Goal: Check status: Check status

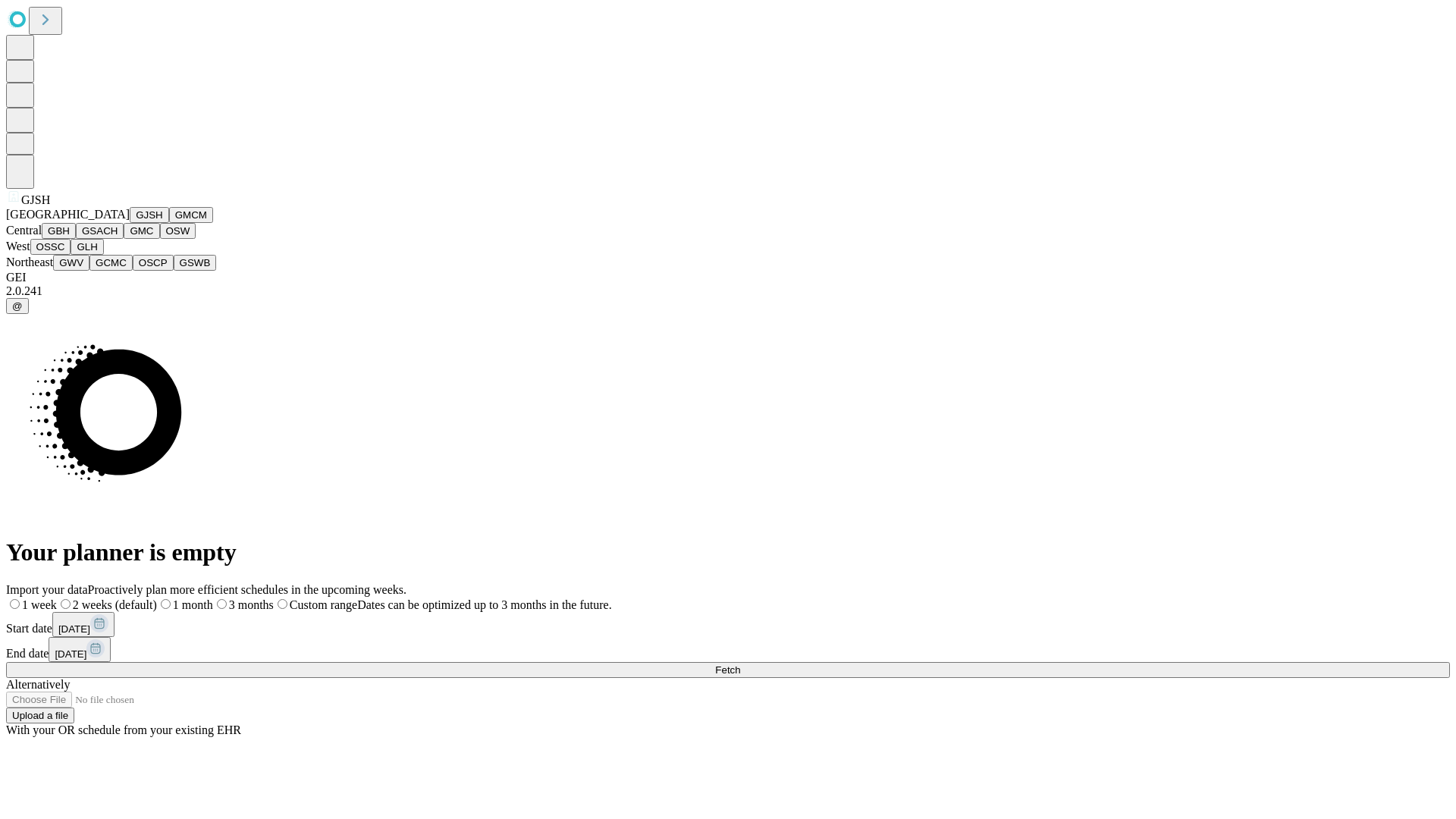
click at [129, 223] on button "GJSH" at bounding box center [148, 215] width 39 height 16
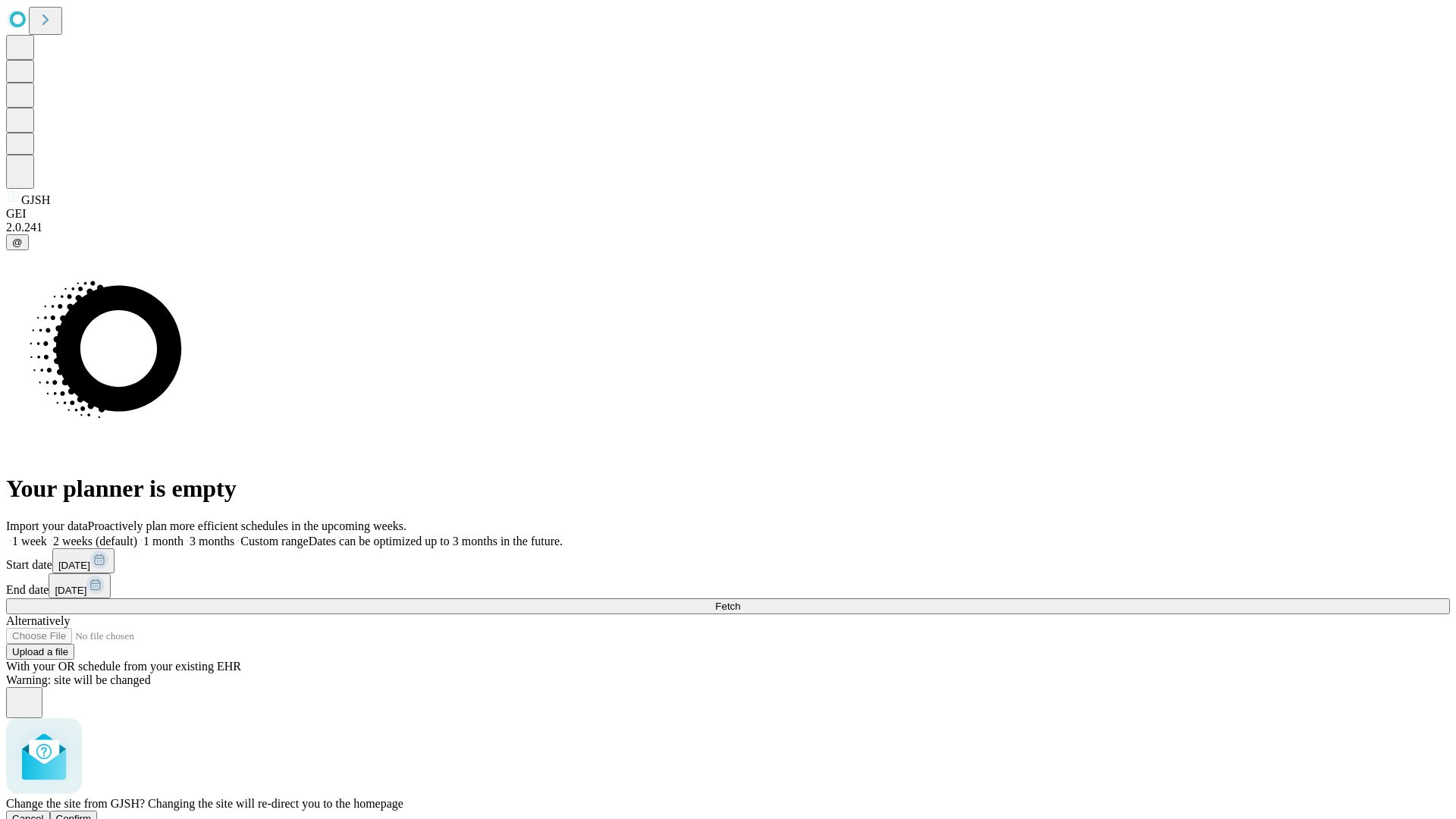
click at [92, 813] on span "Confirm" at bounding box center [74, 818] width 36 height 11
click at [47, 534] on label "1 week" at bounding box center [26, 541] width 41 height 13
click at [740, 600] on span "Fetch" at bounding box center [727, 606] width 25 height 11
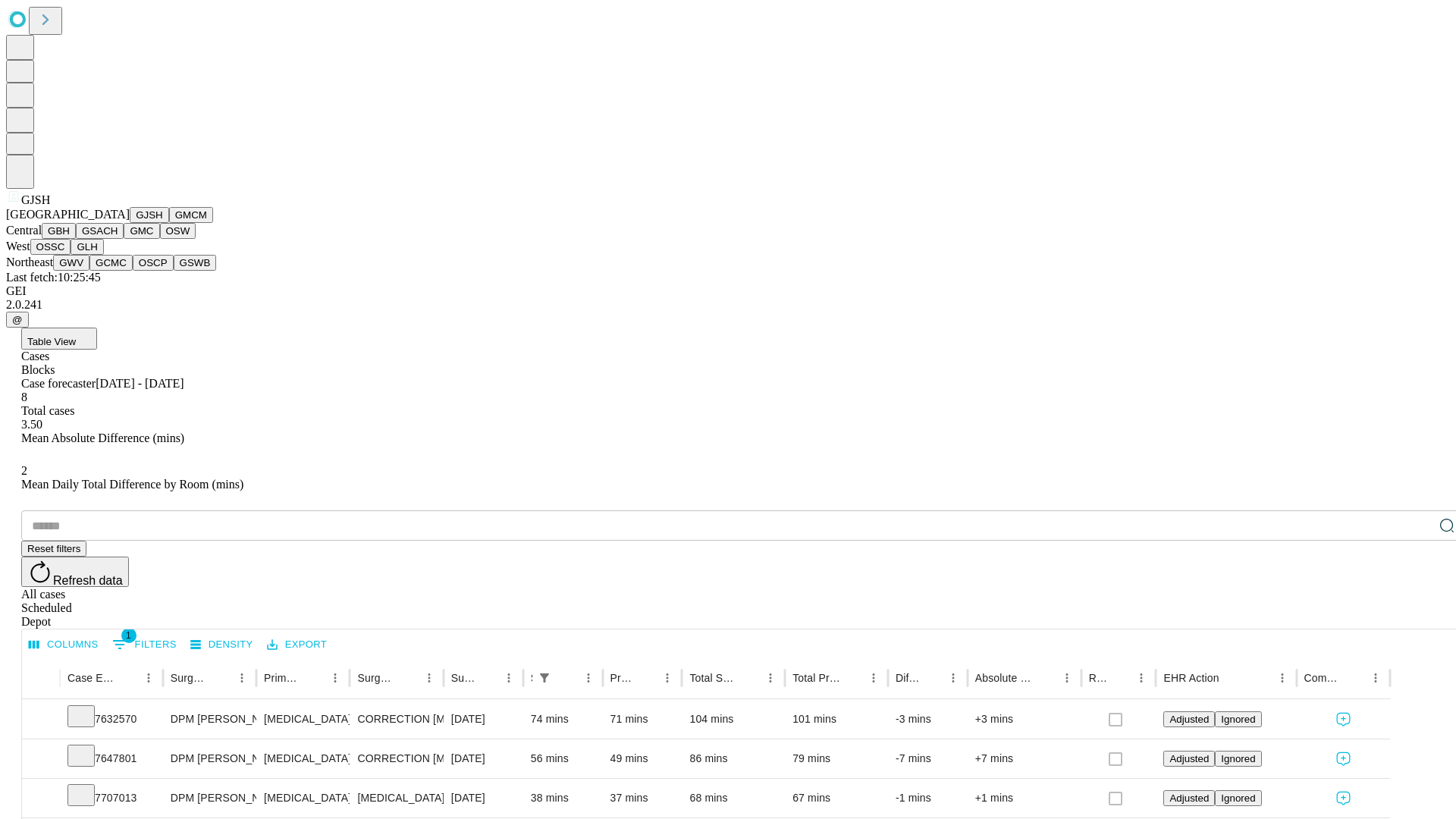
click at [169, 223] on button "GMCM" at bounding box center [191, 215] width 44 height 16
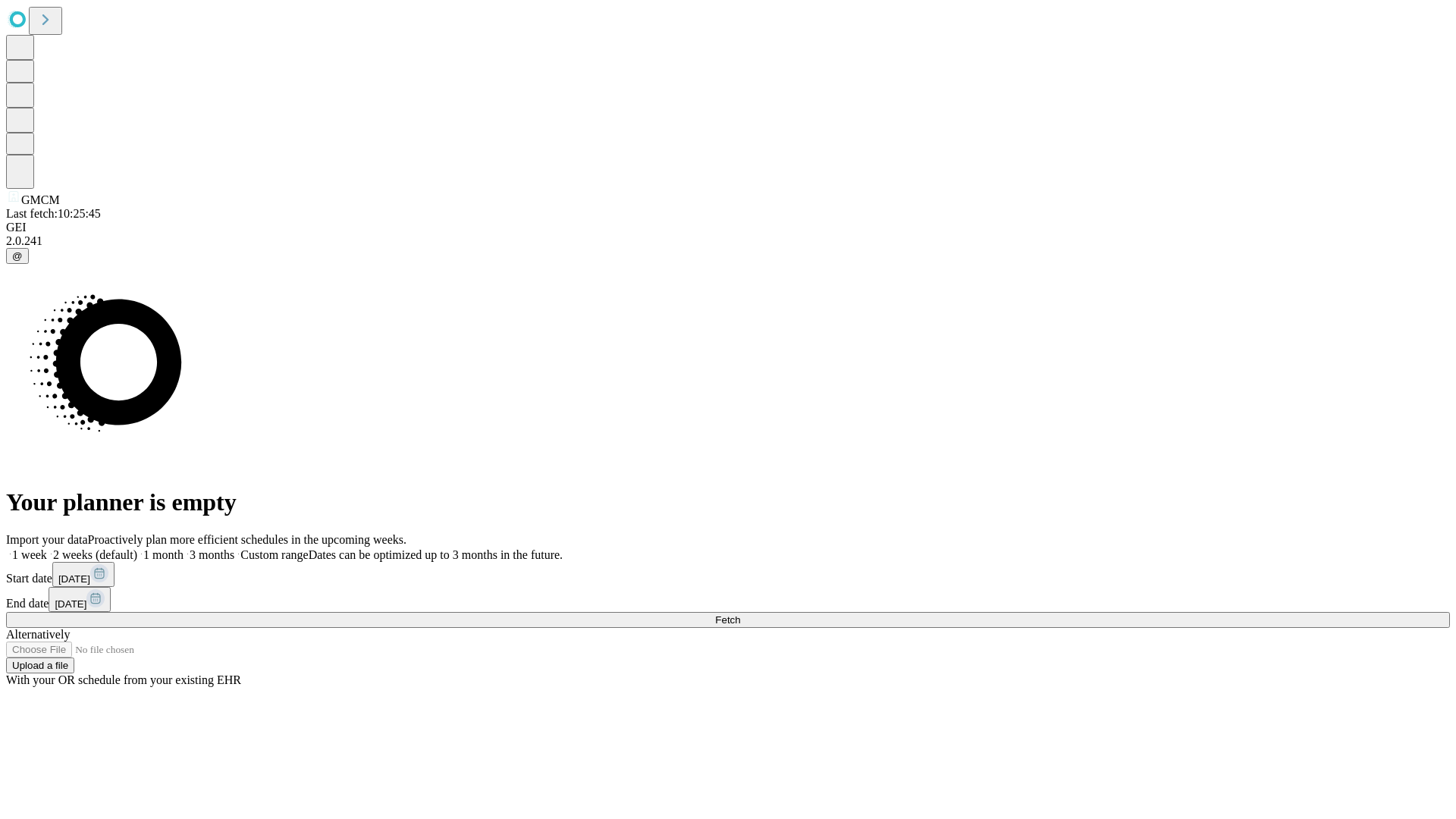
click at [740, 614] on span "Fetch" at bounding box center [727, 619] width 25 height 11
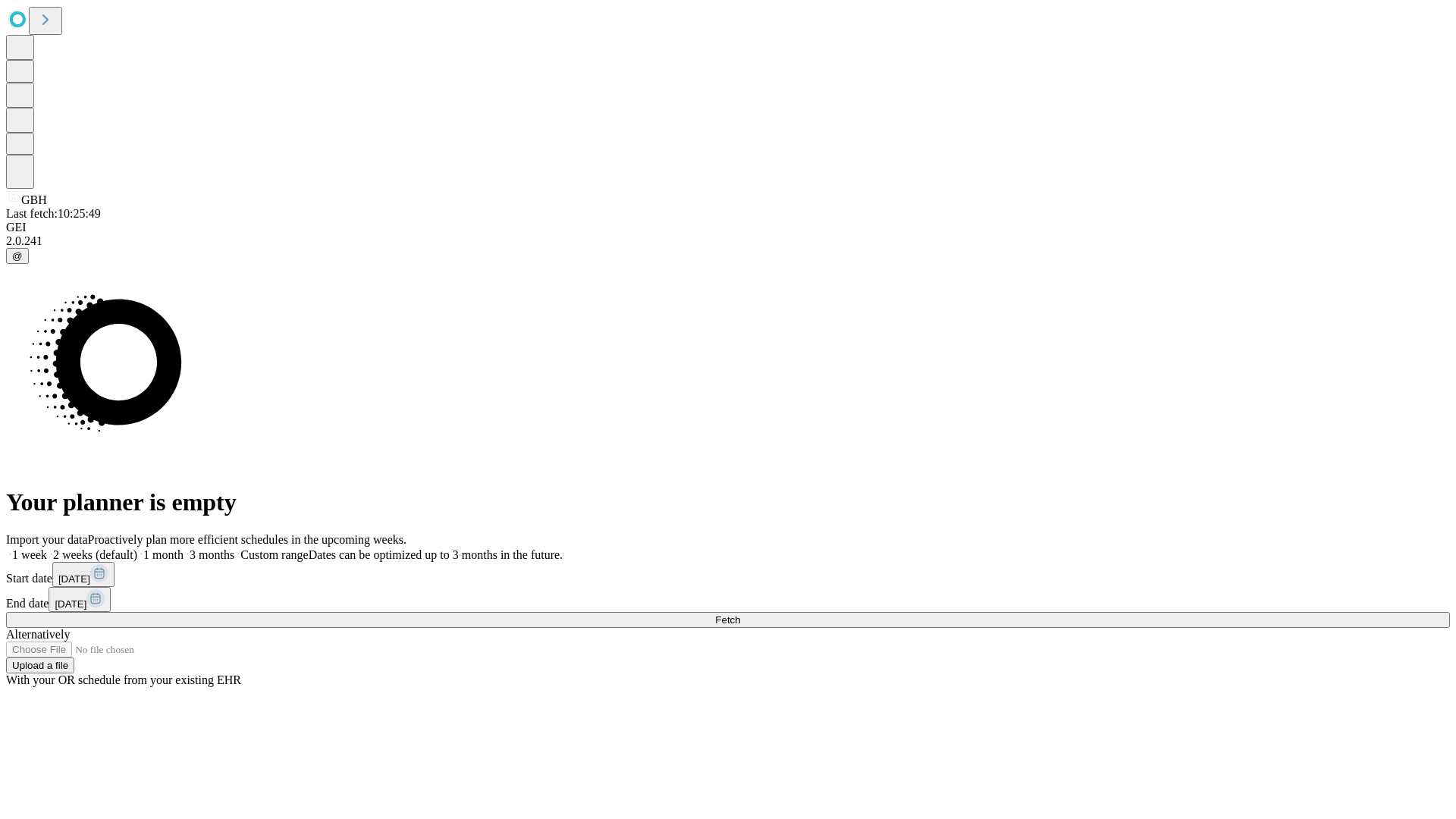
click at [740, 614] on span "Fetch" at bounding box center [727, 619] width 25 height 11
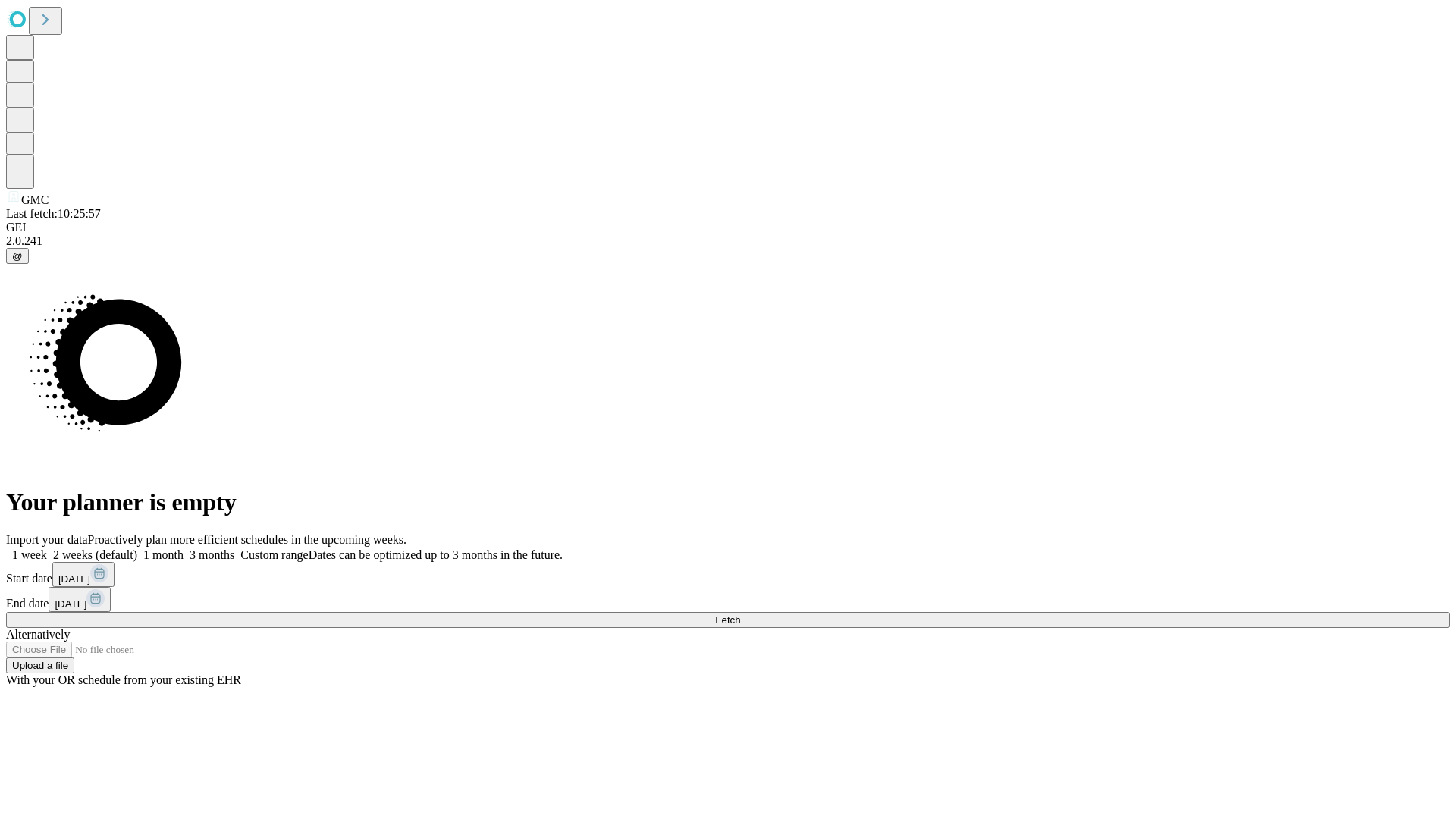
click at [47, 548] on label "1 week" at bounding box center [26, 554] width 41 height 13
click at [740, 614] on span "Fetch" at bounding box center [727, 619] width 25 height 11
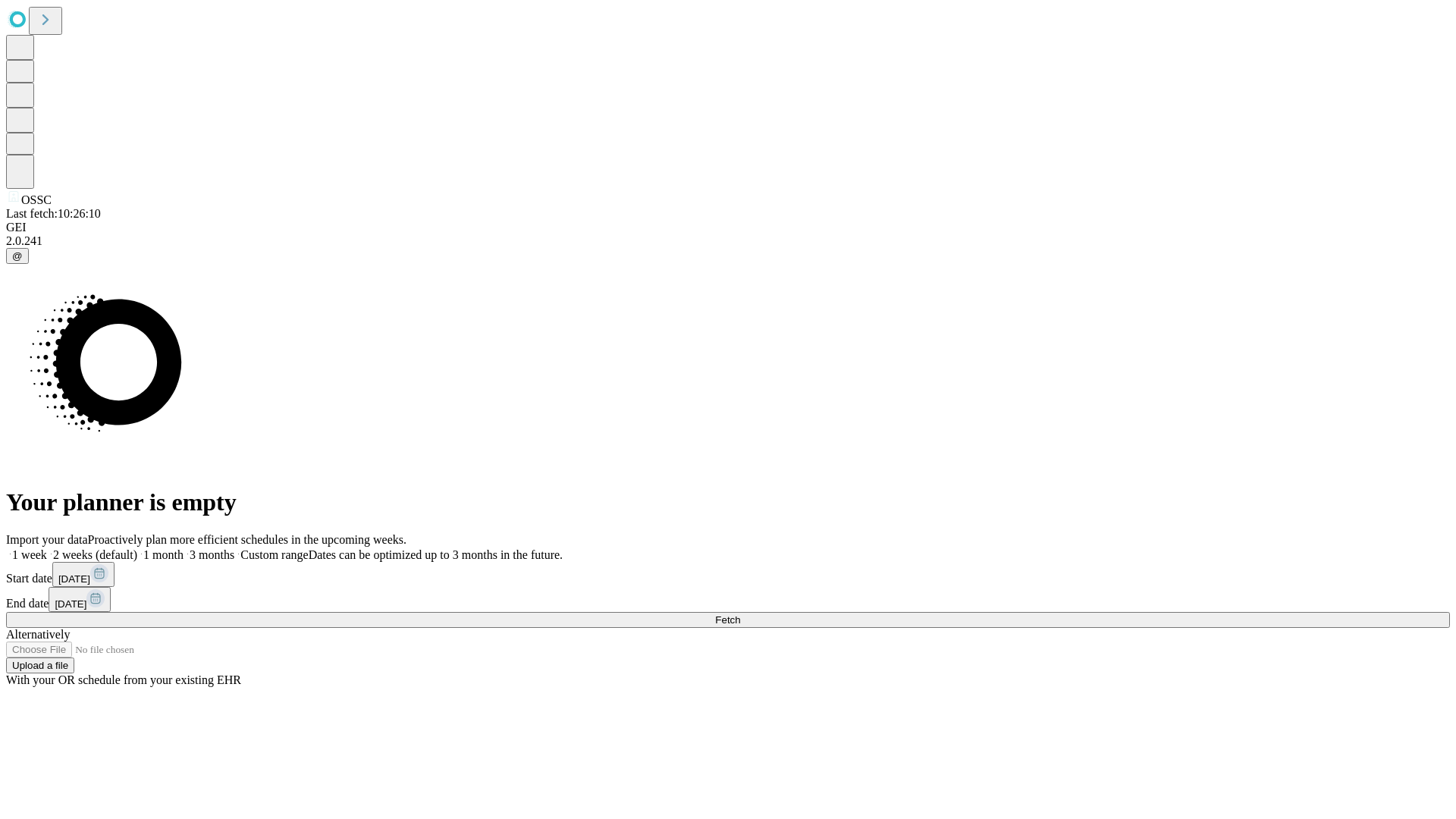
click at [47, 548] on label "1 week" at bounding box center [26, 554] width 41 height 13
click at [740, 614] on span "Fetch" at bounding box center [727, 619] width 25 height 11
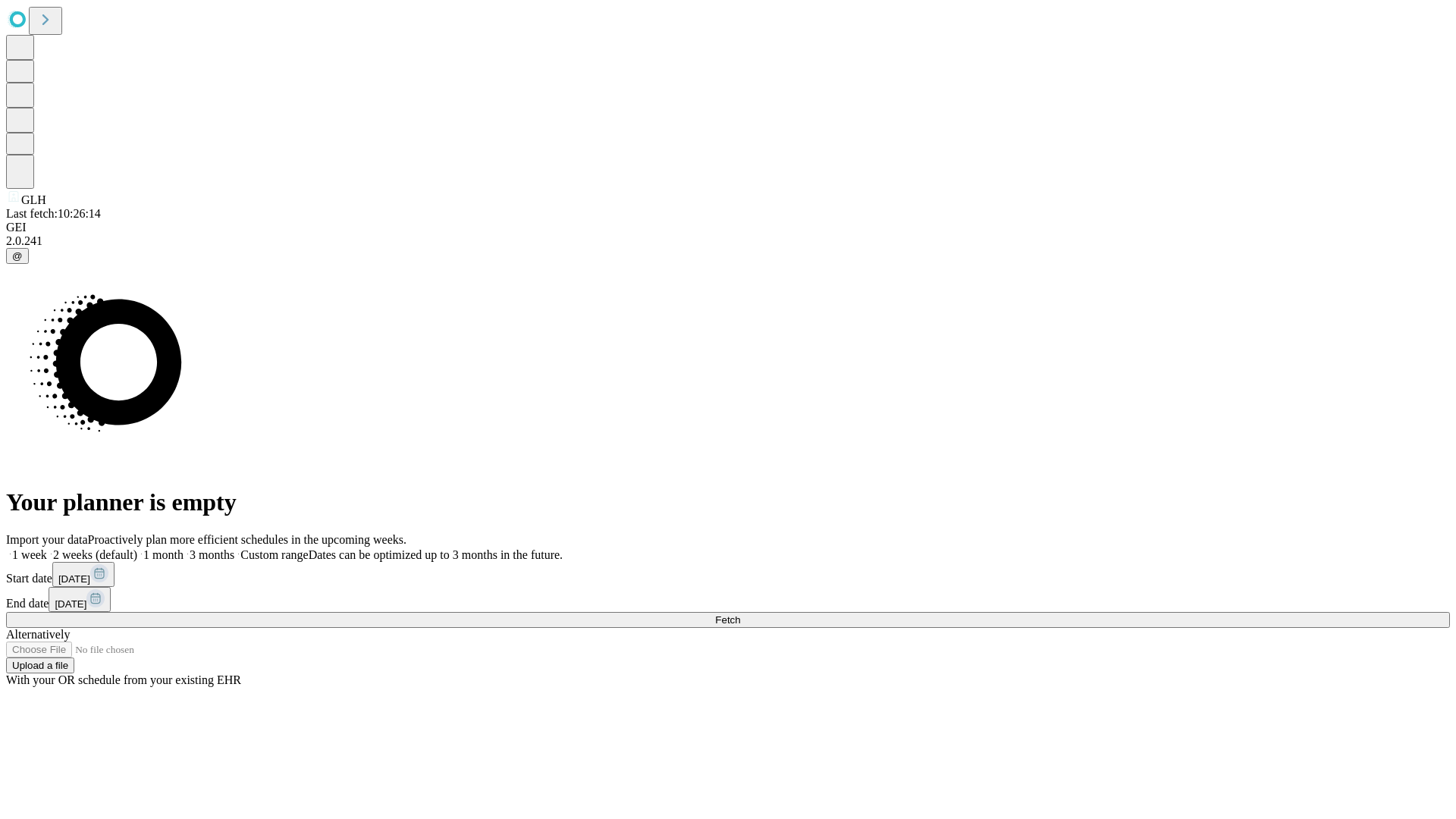
click at [47, 548] on label "1 week" at bounding box center [26, 554] width 41 height 13
click at [740, 614] on span "Fetch" at bounding box center [727, 619] width 25 height 11
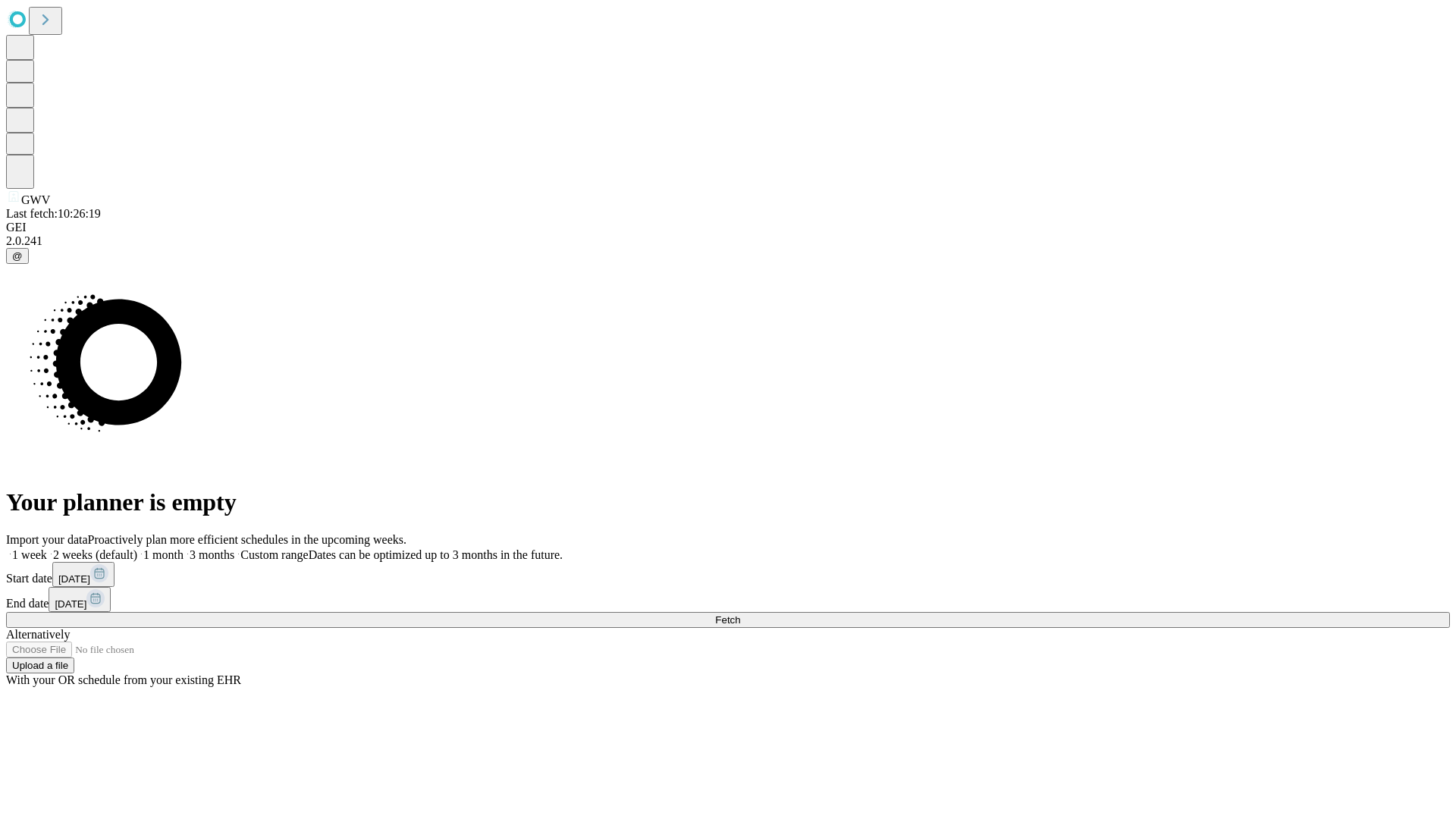
click at [47, 548] on label "1 week" at bounding box center [26, 554] width 41 height 13
click at [740, 614] on span "Fetch" at bounding box center [727, 619] width 25 height 11
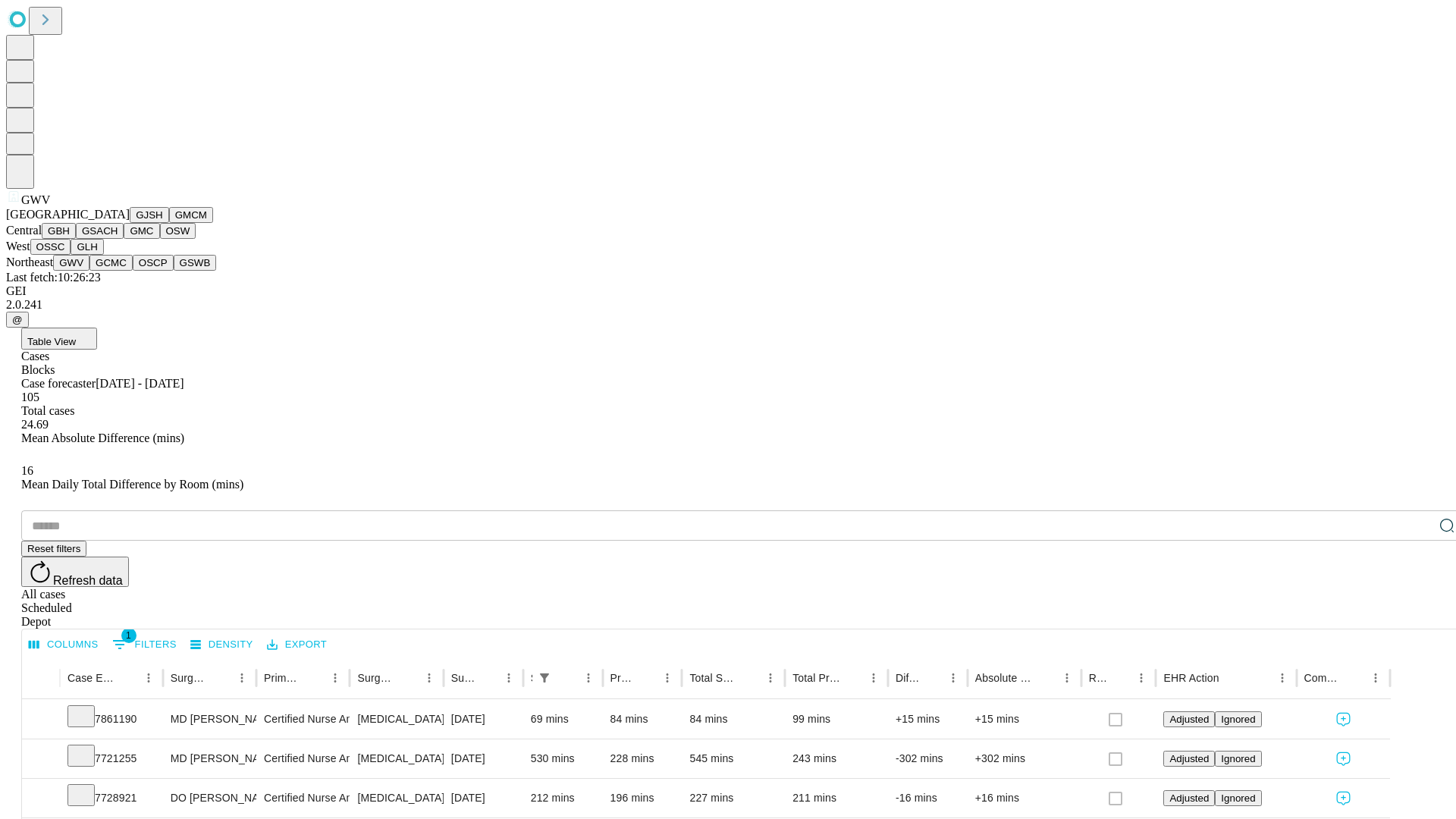
click at [117, 271] on button "GCMC" at bounding box center [111, 263] width 43 height 16
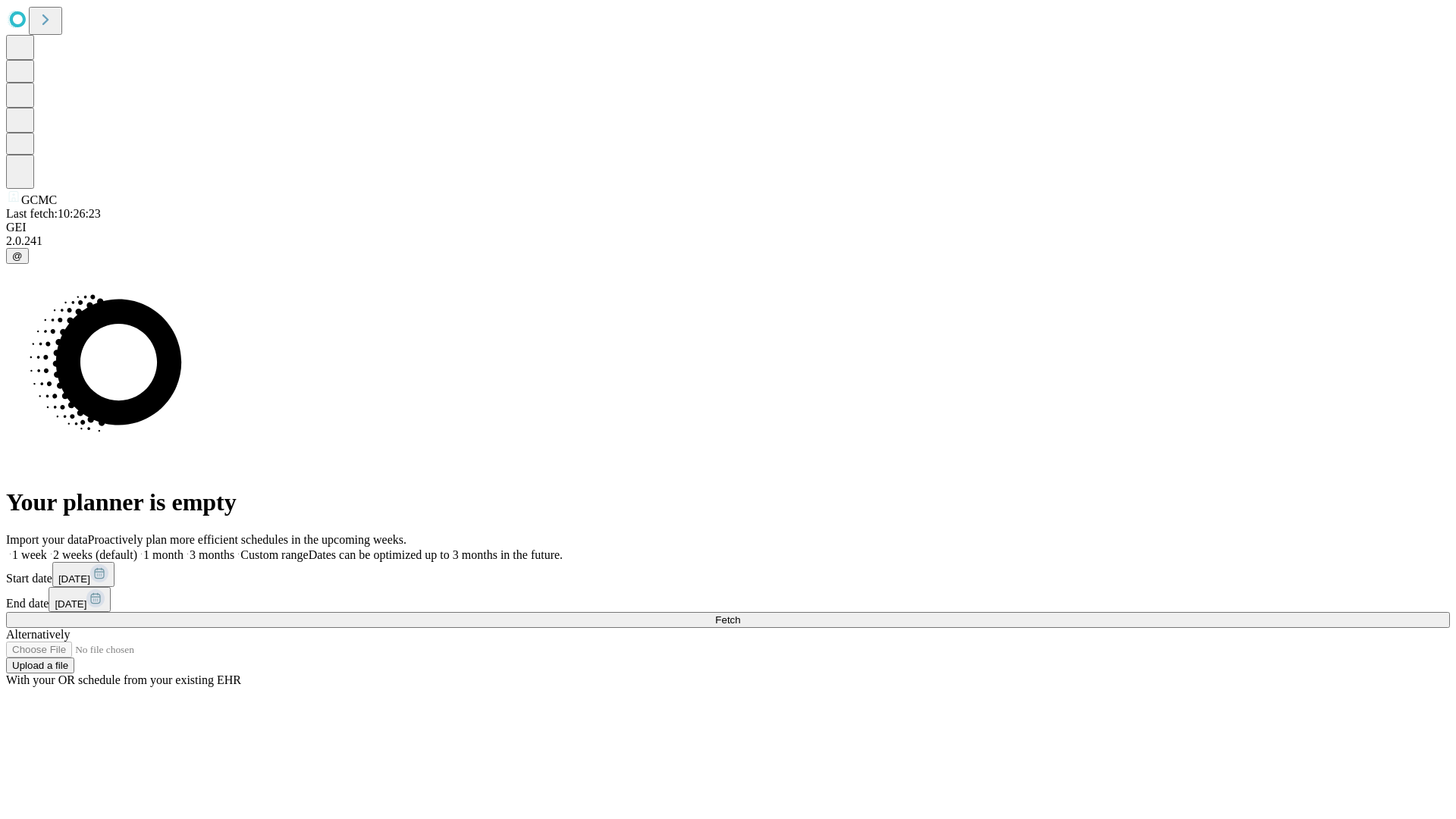
click at [47, 548] on label "1 week" at bounding box center [26, 554] width 41 height 13
click at [740, 614] on span "Fetch" at bounding box center [727, 619] width 25 height 11
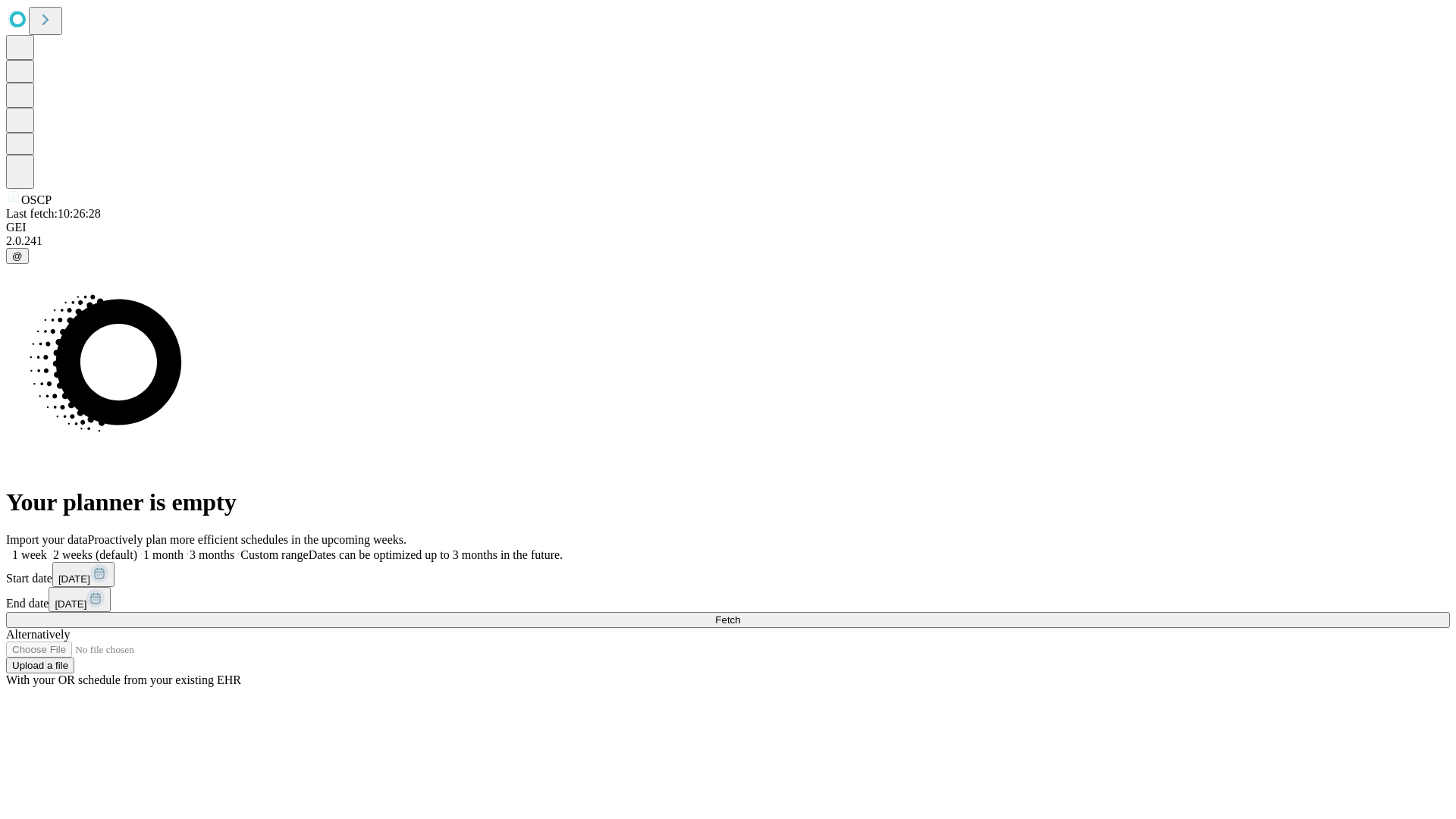
click at [740, 614] on span "Fetch" at bounding box center [727, 619] width 25 height 11
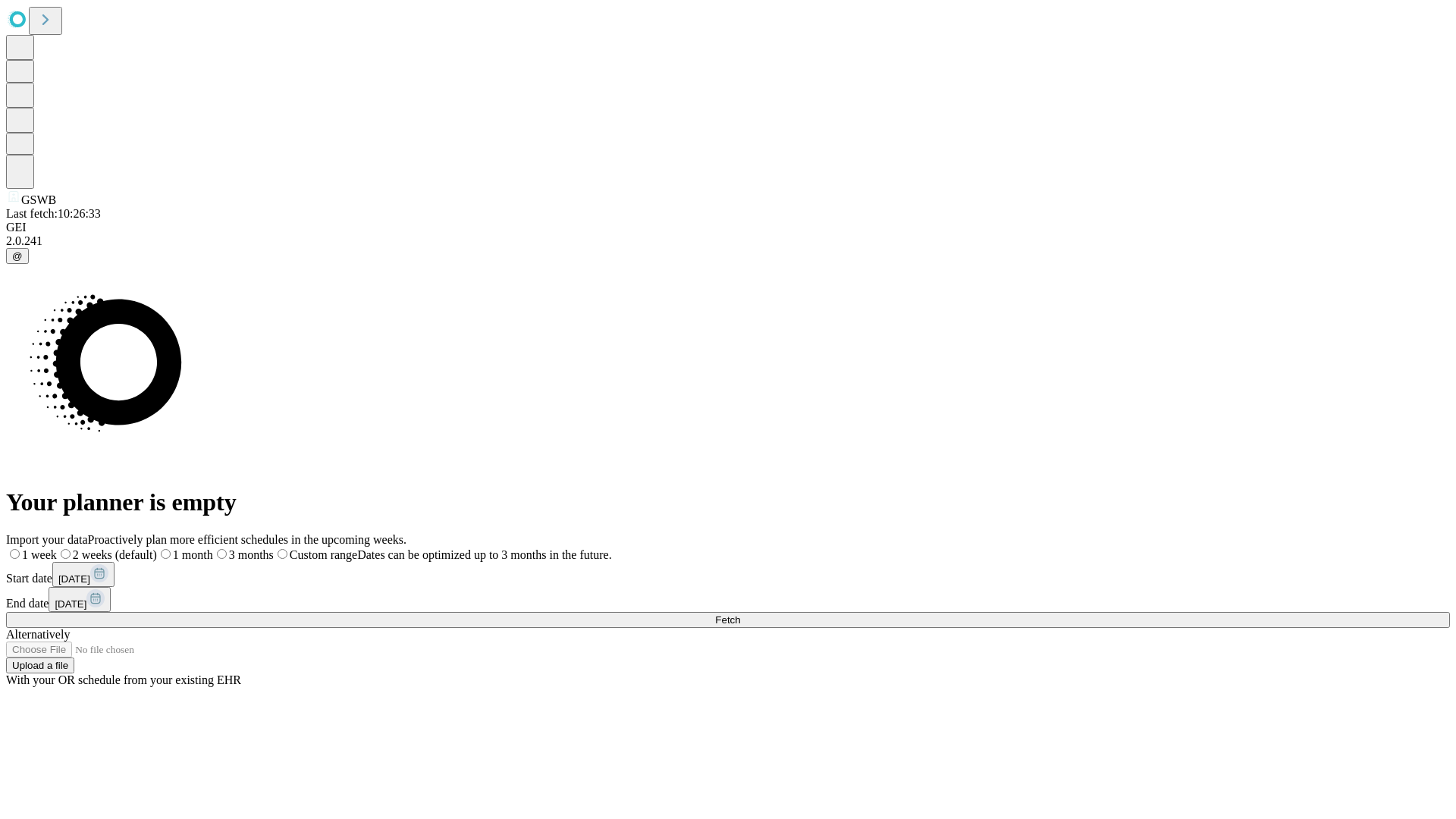
click at [57, 548] on label "1 week" at bounding box center [31, 554] width 51 height 13
click at [740, 614] on span "Fetch" at bounding box center [727, 619] width 25 height 11
